Goal: Information Seeking & Learning: Find specific fact

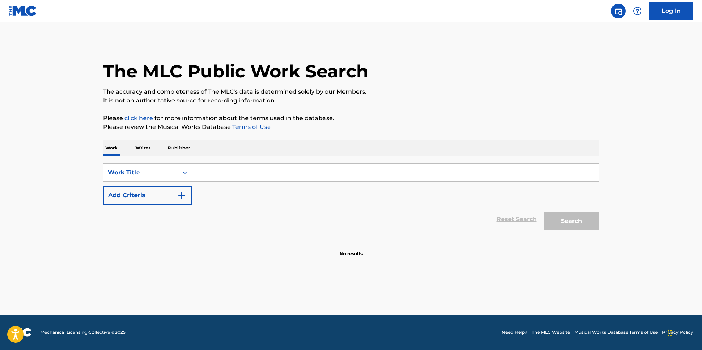
click at [225, 171] on input "Search Form" at bounding box center [395, 173] width 407 height 18
paste input "DER ROSENKAVALIER"
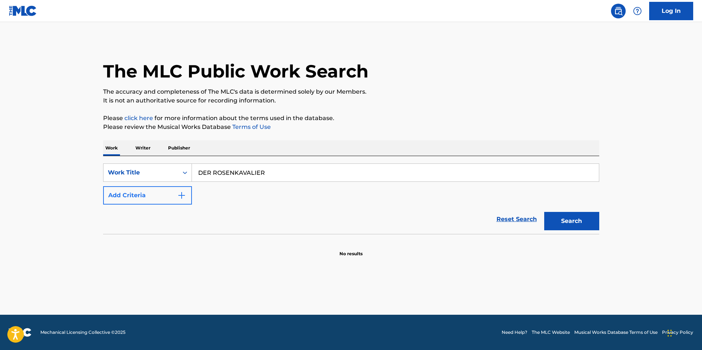
type input "DER ROSENKAVALIER"
click at [158, 197] on button "Add Criteria" at bounding box center [147, 195] width 89 height 18
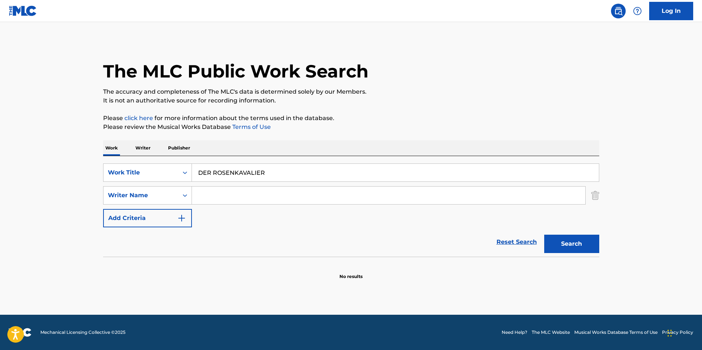
click at [230, 202] on input "Search Form" at bounding box center [388, 195] width 393 height 18
type input "[PERSON_NAME]"
click at [544, 235] on button "Search" at bounding box center [571, 244] width 55 height 18
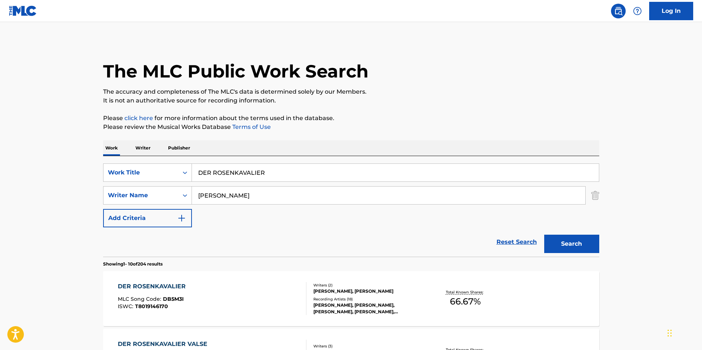
click at [209, 173] on input "DER ROSENKAVALIER" at bounding box center [395, 173] width 407 height 18
type input "suite from DER ROSENKAVALIER"
click at [566, 239] on button "Search" at bounding box center [571, 244] width 55 height 18
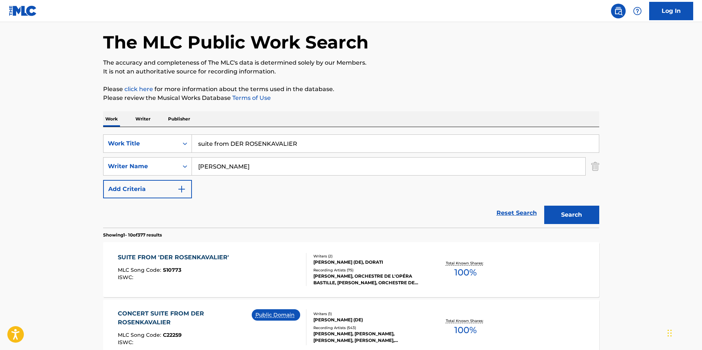
scroll to position [73, 0]
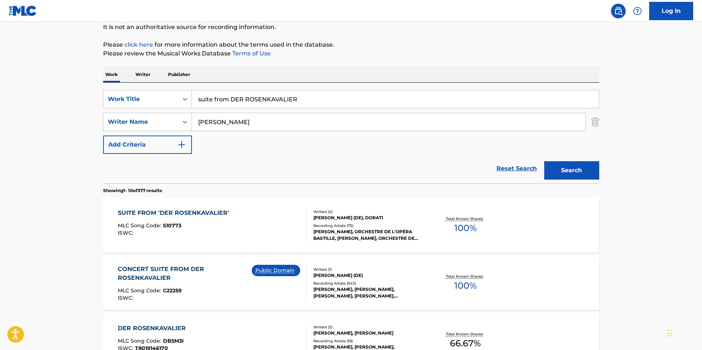
click at [250, 221] on div "SUITE FROM 'DER ROSENKAVALIER' MLC Song Code : S10773 ISWC :" at bounding box center [212, 224] width 189 height 33
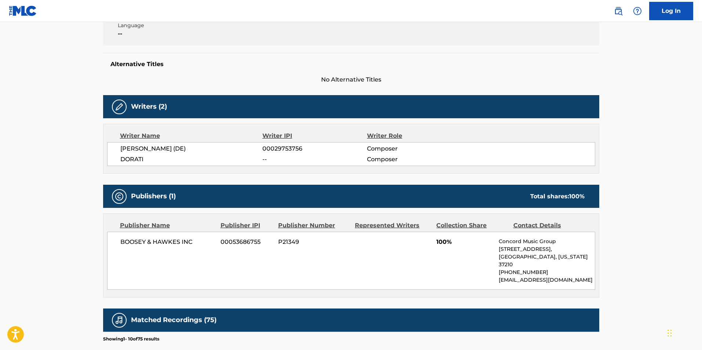
scroll to position [220, 0]
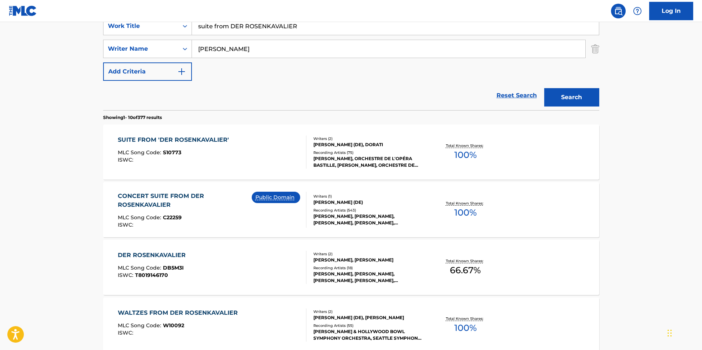
scroll to position [147, 0]
click at [326, 206] on div "Writers ( 1 ) [PERSON_NAME] (DE) Recording Artists ( 543 ) [PERSON_NAME], [PERS…" at bounding box center [365, 209] width 118 height 33
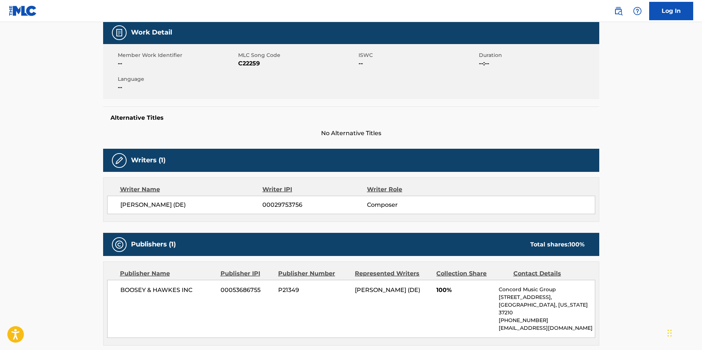
scroll to position [184, 0]
